Goal: Check status: Check status

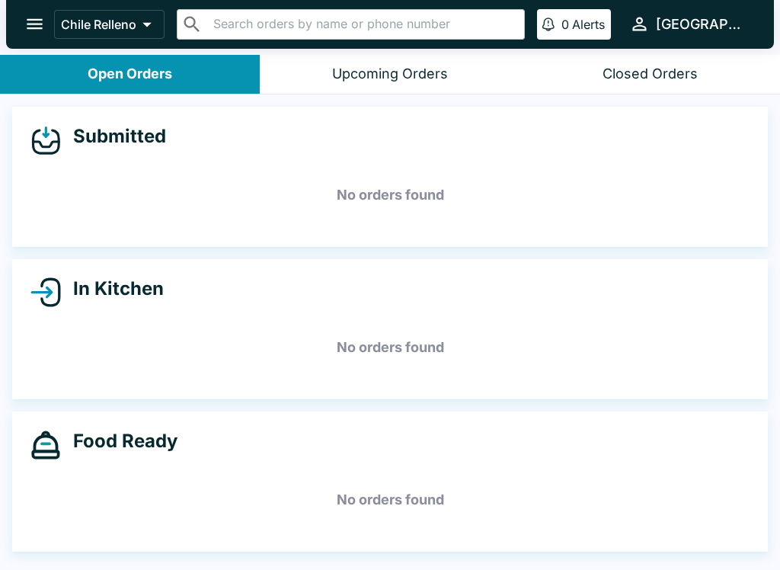
click at [688, 69] on div "Closed Orders" at bounding box center [650, 75] width 95 height 18
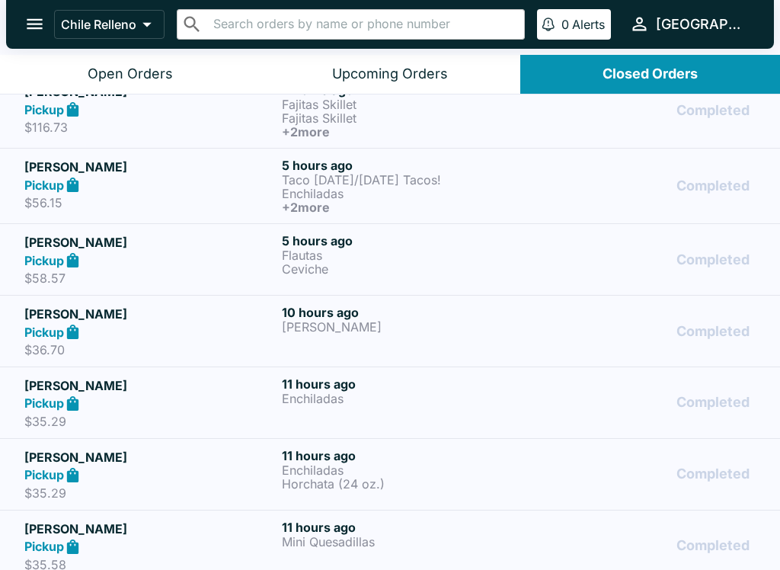
scroll to position [92, 0]
click at [38, 33] on icon "open drawer" at bounding box center [34, 24] width 21 height 21
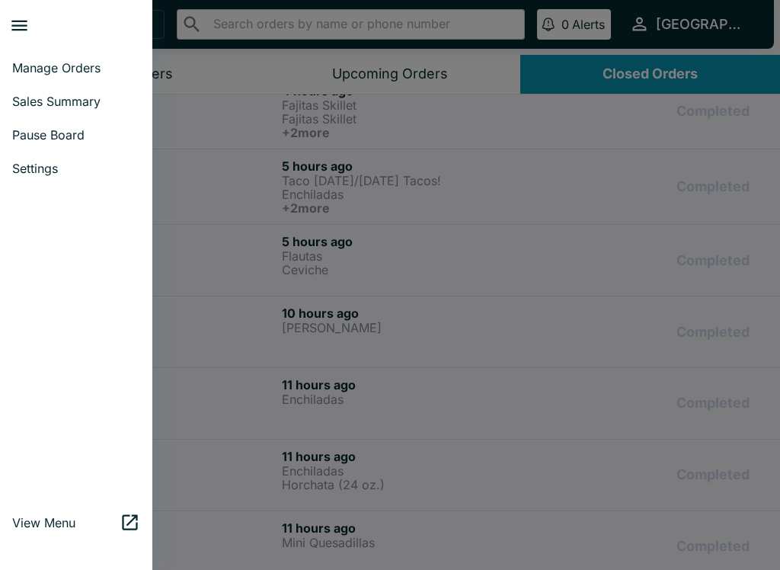
click at [89, 110] on link "Sales Summary" at bounding box center [76, 102] width 152 height 34
select select "03:00"
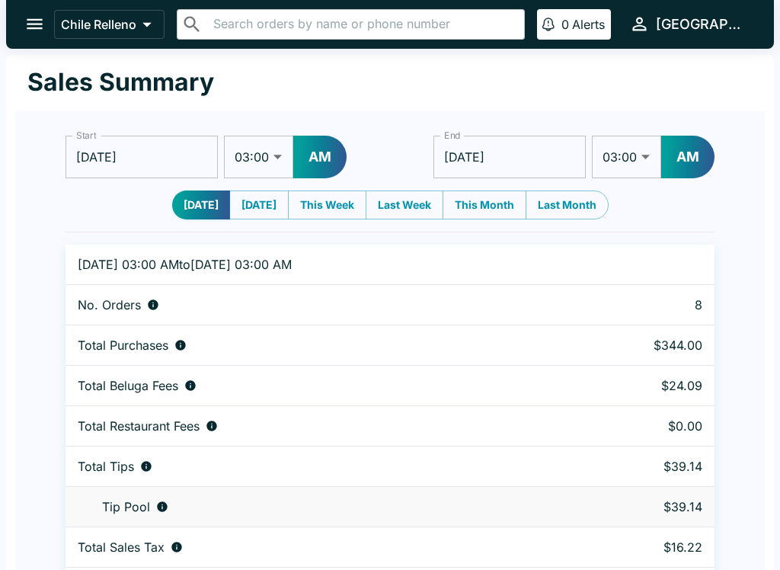
scroll to position [46, 0]
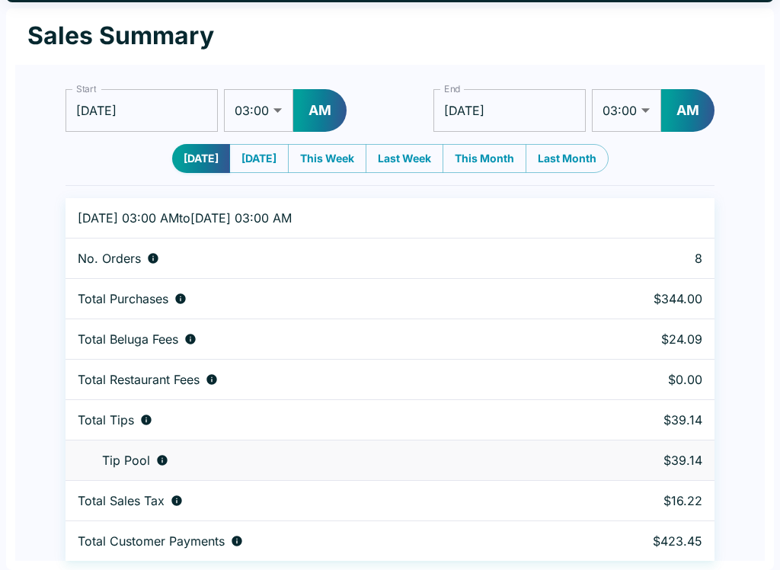
click at [251, 162] on button "[DATE]" at bounding box center [258, 158] width 59 height 29
type input "[DATE]"
click at [187, 156] on button "[DATE]" at bounding box center [201, 158] width 59 height 29
type input "[DATE]"
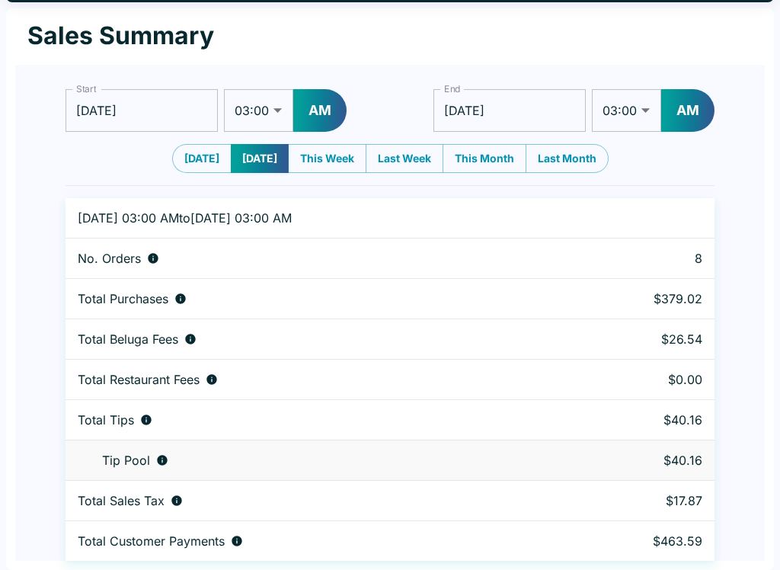
type input "[DATE]"
